Goal: Information Seeking & Learning: Learn about a topic

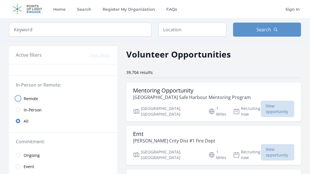
click at [19, 97] on input "radio" at bounding box center [18, 98] width 5 height 5
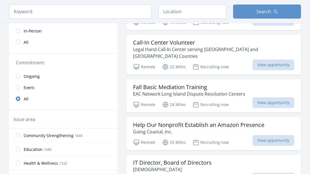
scroll to position [84, 0]
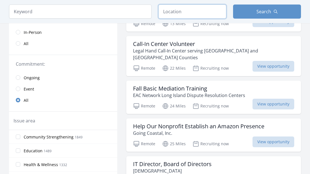
click at [169, 14] on input "text" at bounding box center [193, 12] width 68 height 14
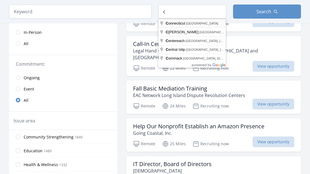
type input "Connecticut, USA"
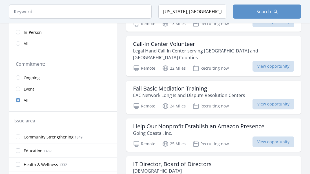
scroll to position [107, 0]
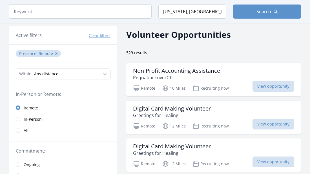
scroll to position [17, 0]
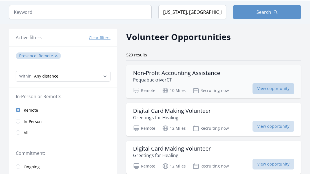
click at [264, 86] on span "View opportunity" at bounding box center [274, 88] width 42 height 11
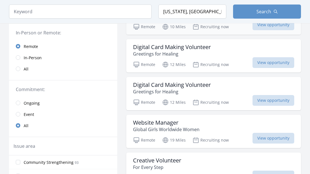
scroll to position [73, 0]
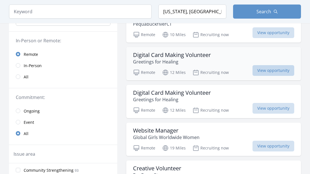
click at [275, 69] on span "View opportunity" at bounding box center [274, 70] width 42 height 11
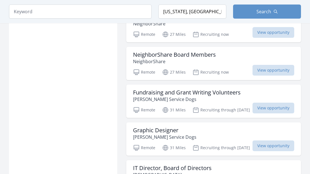
scroll to position [616, 0]
click at [142, 96] on p "Putnam Service Dogs" at bounding box center [187, 99] width 108 height 7
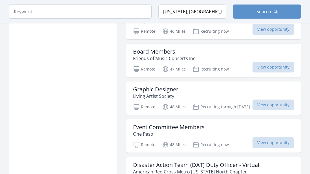
scroll to position [1300, 0]
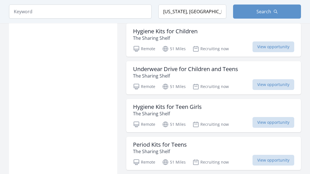
scroll to position [2120, 0]
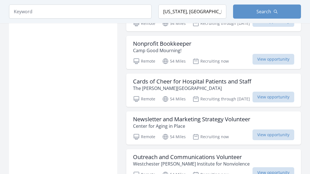
scroll to position [2840, 0]
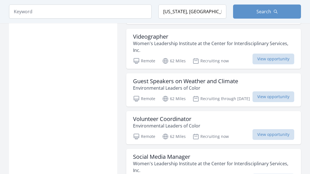
scroll to position [3694, 0]
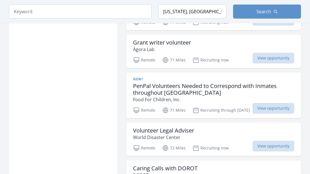
scroll to position [4456, 0]
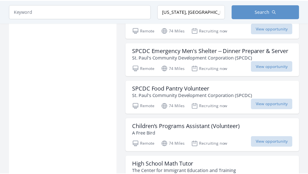
scroll to position [5189, 0]
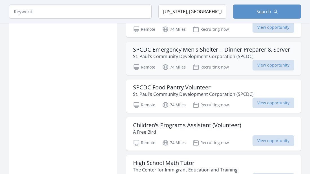
click at [206, 46] on h3 "SPCDC Emergency Men's Shelter -- Dinner Preparer & Server" at bounding box center [211, 49] width 157 height 7
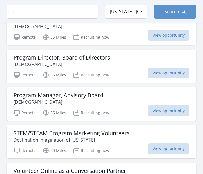
scroll to position [1561, 0]
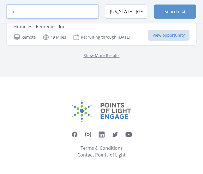
click at [11, 11] on input "o" at bounding box center [53, 12] width 92 height 14
click at [17, 14] on input "fo" at bounding box center [53, 12] width 92 height 14
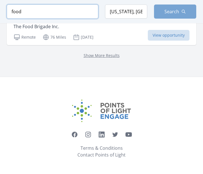
type input "food"
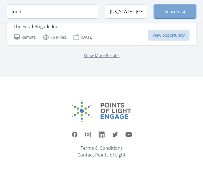
click at [160, 13] on button "Search" at bounding box center [175, 12] width 42 height 14
click at [176, 10] on span "Search" at bounding box center [172, 11] width 15 height 7
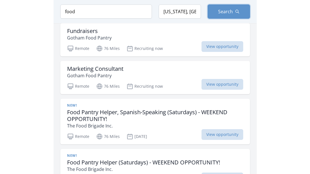
scroll to position [642, 0]
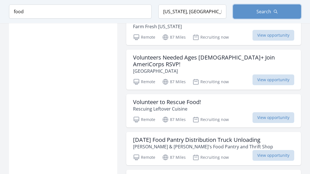
scroll to position [2503, 0]
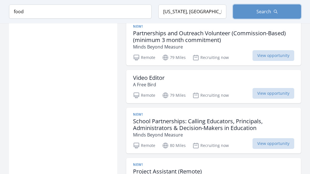
scroll to position [4078, 0]
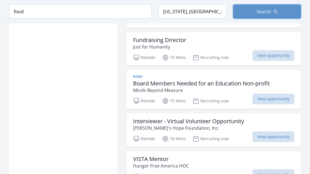
scroll to position [4874, 0]
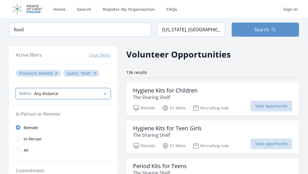
click at [100, 94] on select "Any distance , 5 Miles , 20 Miles , 50 Miles , 100 Miles" at bounding box center [63, 93] width 95 height 11
select select "80467"
click at [16, 88] on select "Any distance , 5 Miles , 20 Miles , 50 Miles , 100 Miles" at bounding box center [63, 93] width 95 height 11
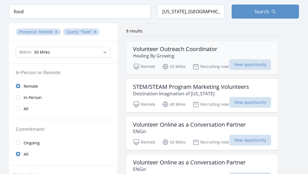
scroll to position [38, 0]
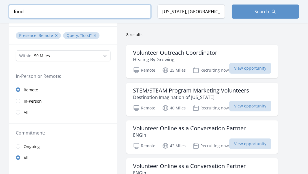
click at [42, 15] on input "food" at bounding box center [80, 12] width 142 height 14
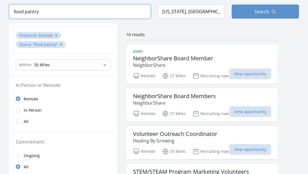
type input "food pantry"
click button "submit" at bounding box center [0, 0] width 0 height 0
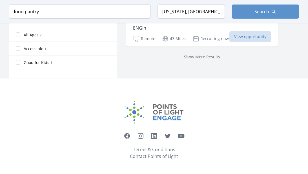
scroll to position [335, 0]
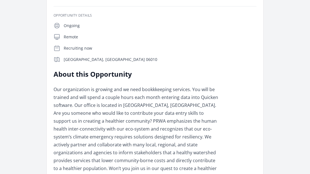
scroll to position [107, 0]
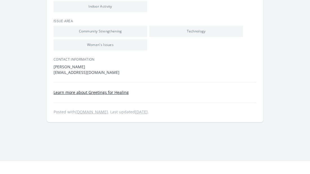
scroll to position [289, 0]
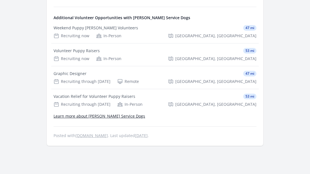
scroll to position [303, 0]
